Goal: Transaction & Acquisition: Purchase product/service

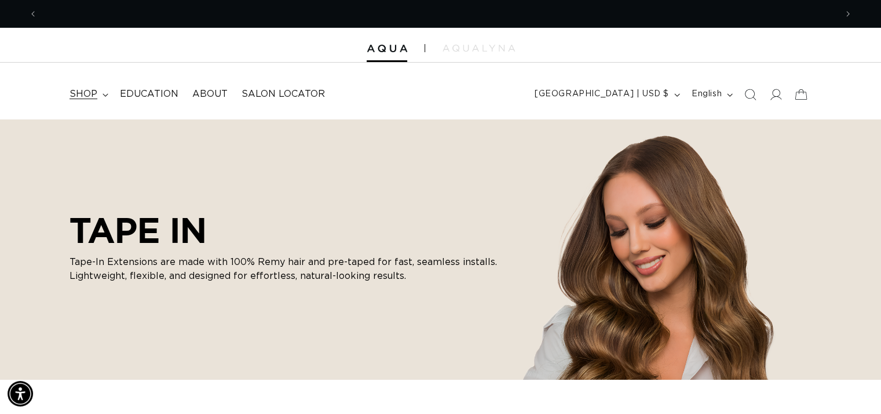
click at [101, 92] on summary "shop" at bounding box center [88, 94] width 50 height 26
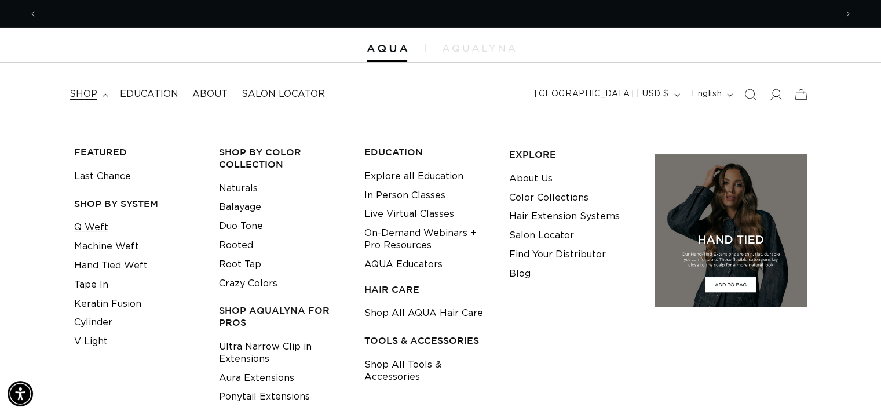
scroll to position [0, 799]
click at [100, 223] on link "Q Weft" at bounding box center [91, 227] width 34 height 19
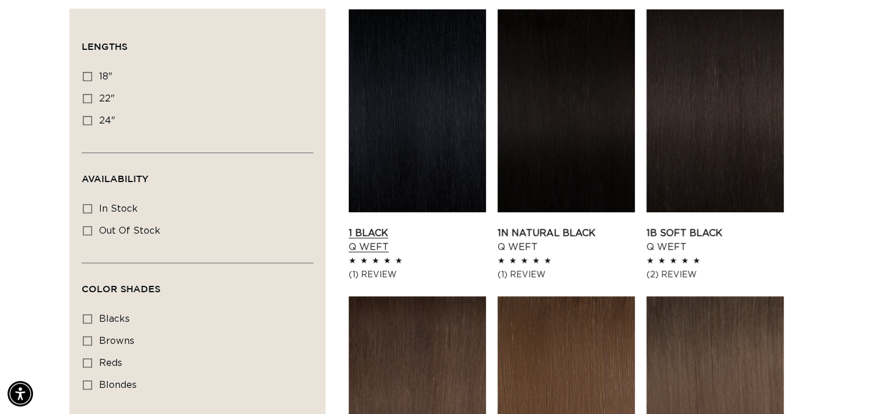
scroll to position [0, 1598]
click at [367, 234] on link "1 Black Q Weft" at bounding box center [417, 240] width 137 height 28
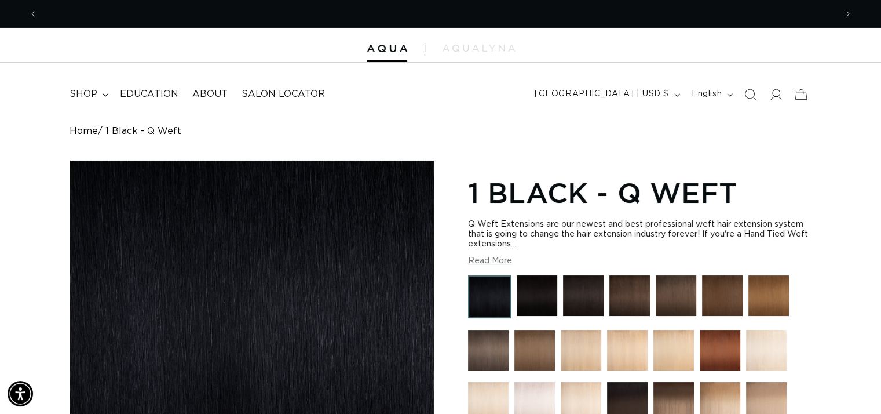
scroll to position [0, 1598]
click at [492, 260] on button "Read More" at bounding box center [490, 261] width 44 height 10
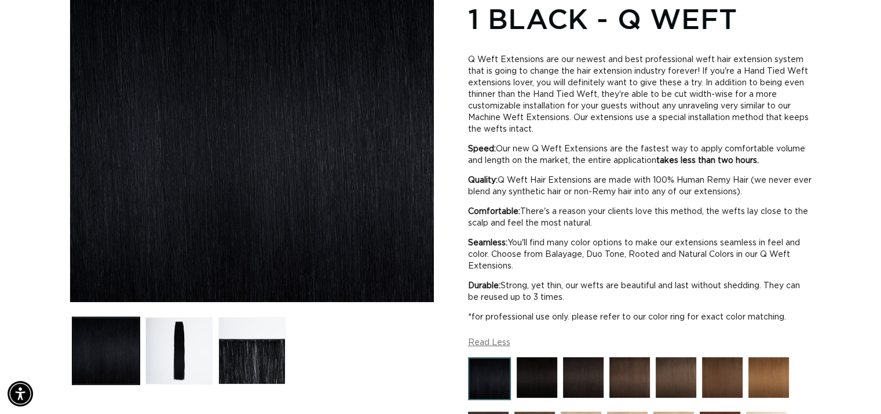
scroll to position [0, 0]
click at [258, 347] on button "Load image 3 in gallery view" at bounding box center [251, 350] width 67 height 67
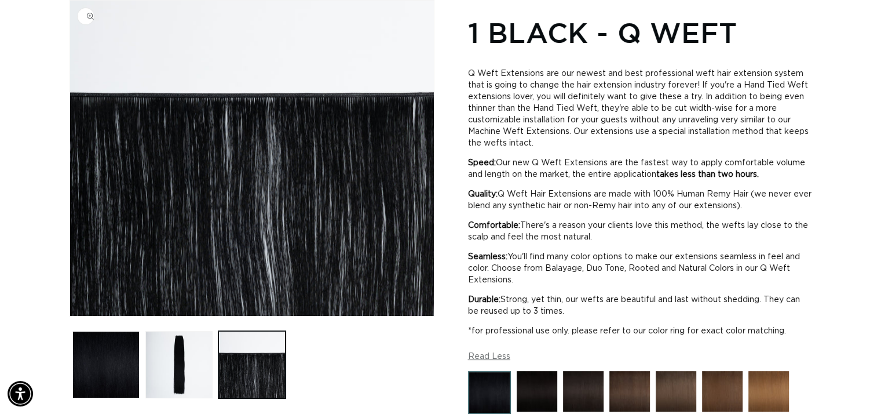
scroll to position [0, 799]
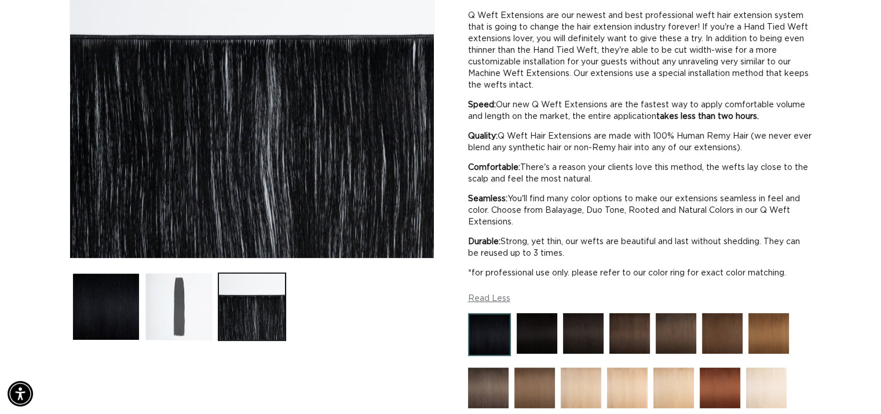
click at [185, 327] on button "Load image 2 in gallery view" at bounding box center [178, 306] width 67 height 67
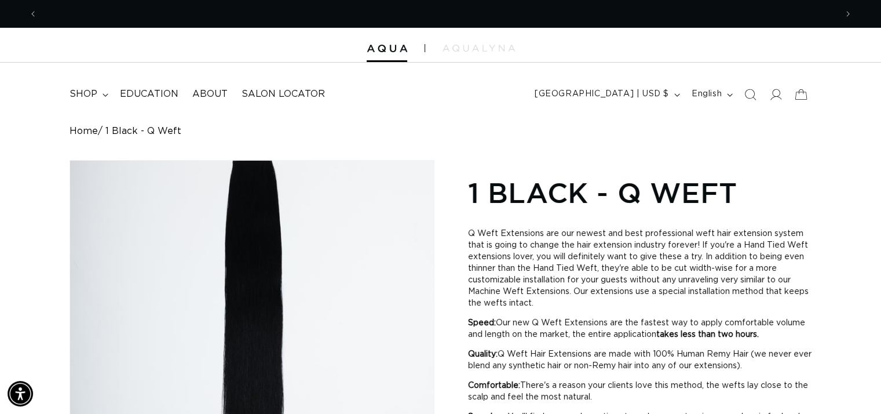
scroll to position [0, 0]
